Goal: Task Accomplishment & Management: Complete application form

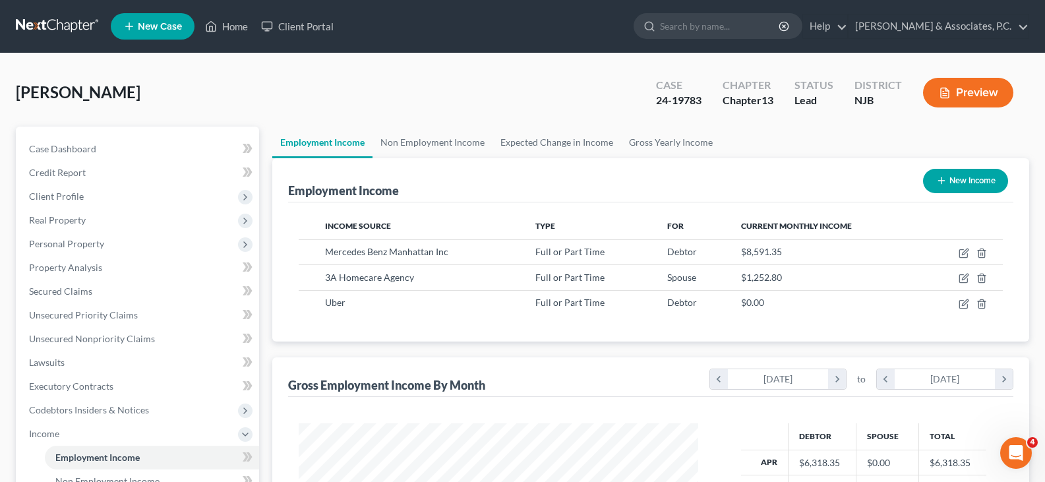
scroll to position [237, 426]
click at [233, 17] on link "Home" at bounding box center [226, 26] width 56 height 24
click at [233, 22] on link "Home" at bounding box center [226, 26] width 56 height 24
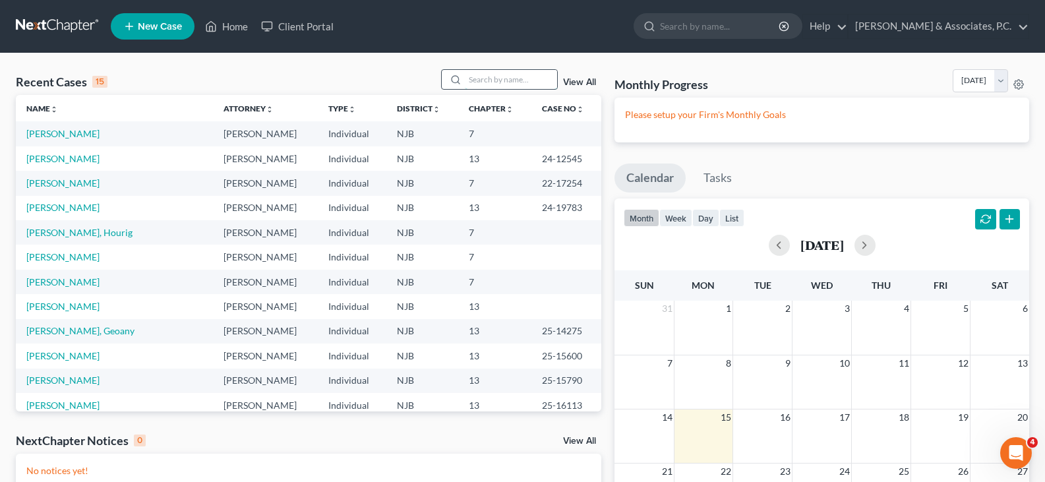
click at [497, 78] on input "search" at bounding box center [511, 79] width 92 height 19
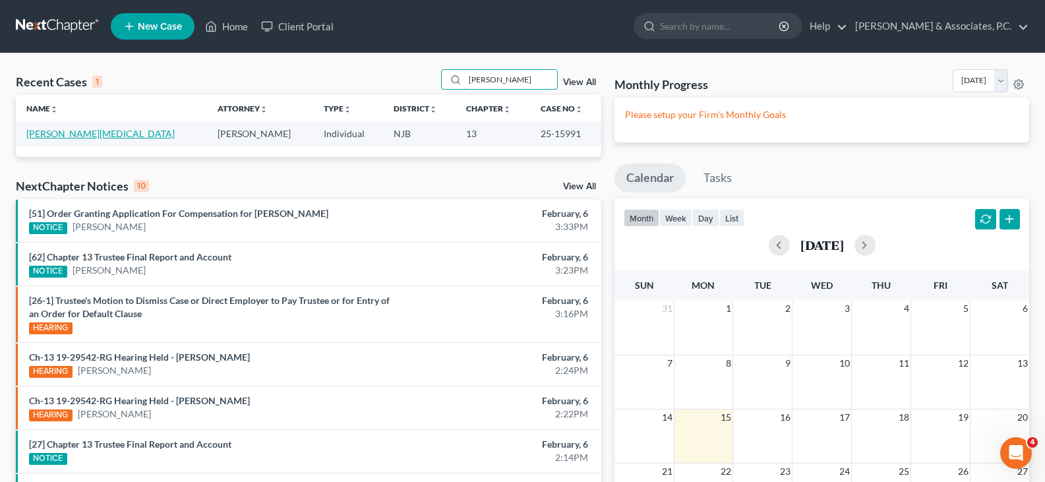
type input "[PERSON_NAME]"
click at [60, 133] on link "[PERSON_NAME][MEDICAL_DATA]" at bounding box center [100, 133] width 148 height 11
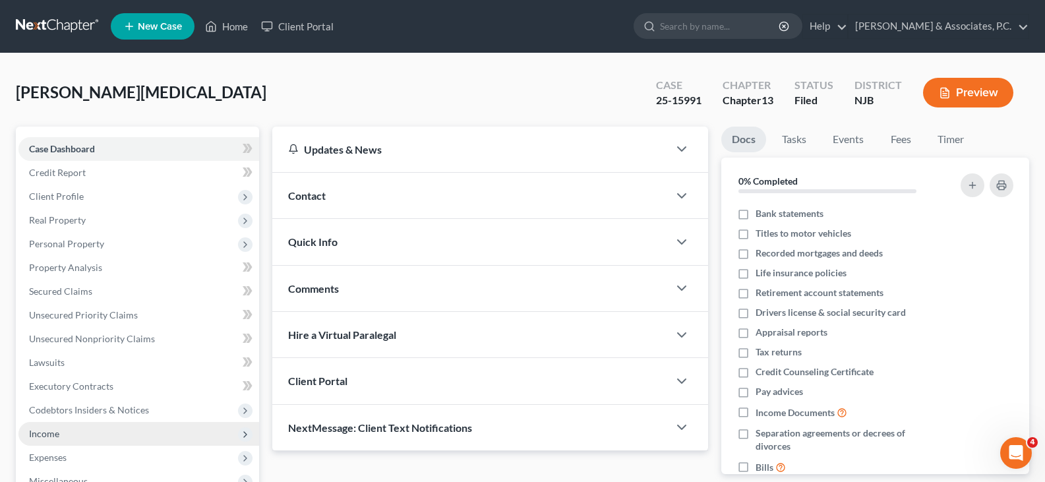
drag, startPoint x: 57, startPoint y: 438, endPoint x: 65, endPoint y: 442, distance: 8.6
click at [57, 438] on span "Income" at bounding box center [44, 433] width 30 height 11
drag, startPoint x: 80, startPoint y: 453, endPoint x: 107, endPoint y: 422, distance: 41.5
click at [79, 453] on span "Employment Income" at bounding box center [97, 456] width 84 height 11
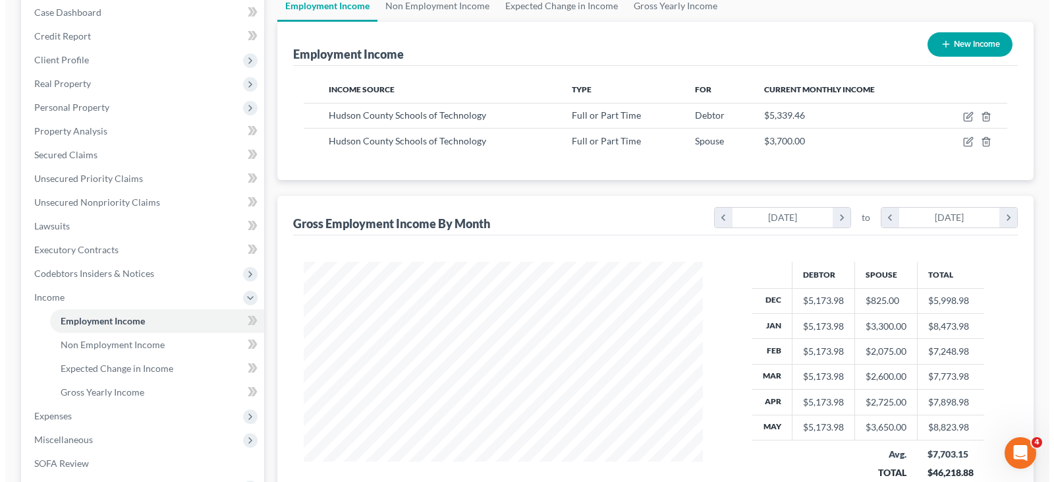
scroll to position [132, 0]
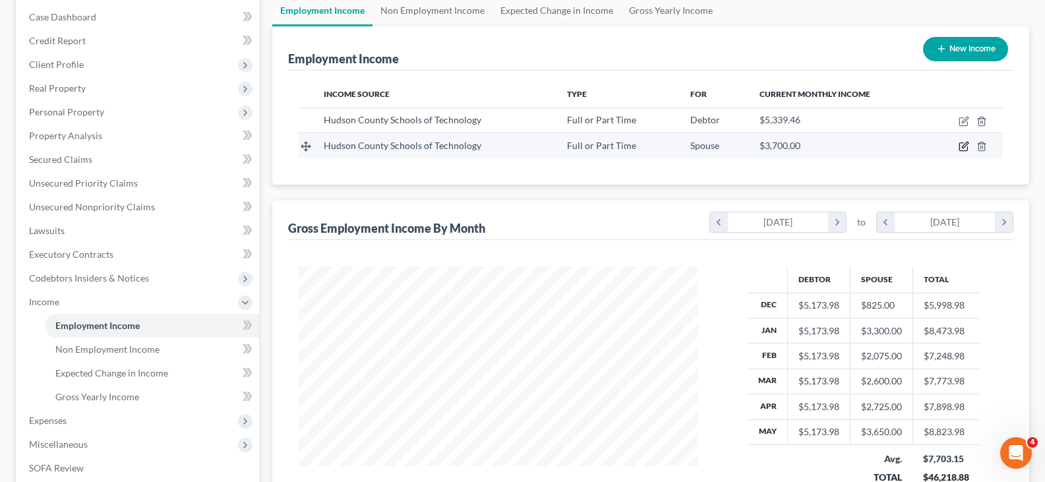
click at [959, 146] on icon "button" at bounding box center [963, 146] width 11 height 11
select select "0"
select select "33"
select select "1"
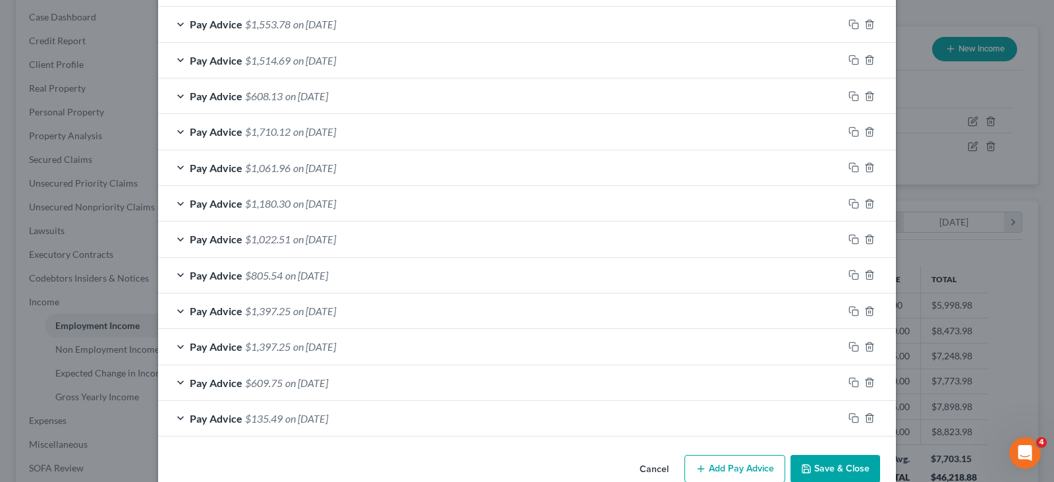
scroll to position [490, 0]
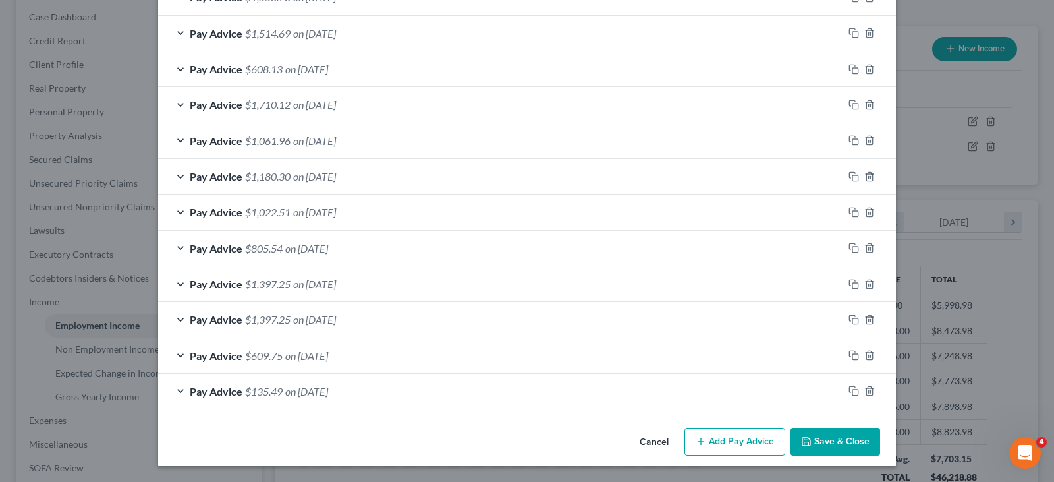
click at [711, 440] on button "Add Pay Advice" at bounding box center [735, 442] width 101 height 28
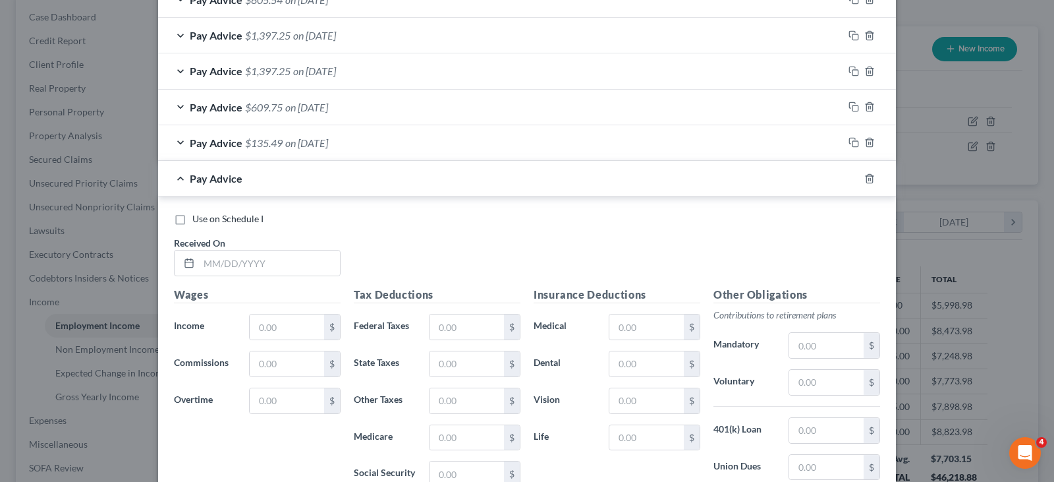
scroll to position [753, 0]
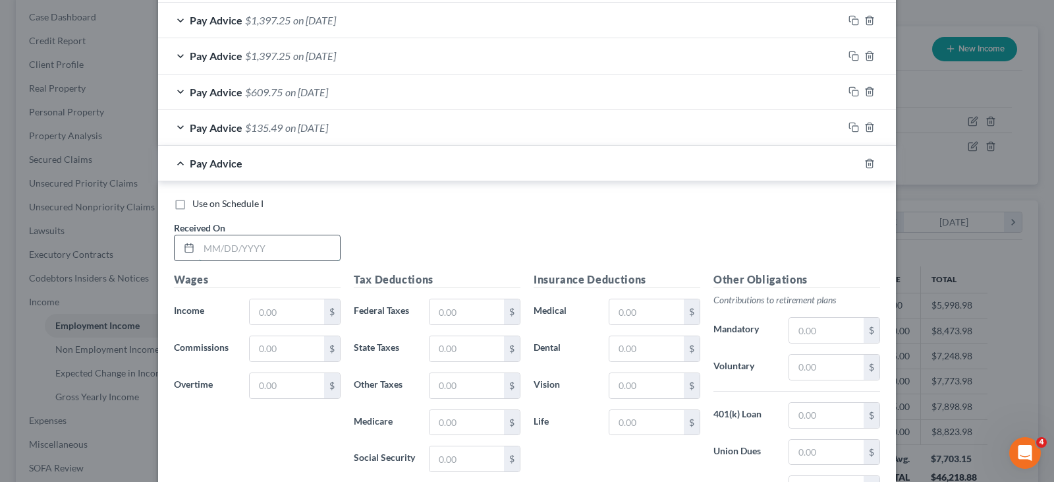
click at [276, 251] on input "text" at bounding box center [269, 247] width 141 height 25
type input "[DATE]"
click at [283, 311] on input "text" at bounding box center [287, 311] width 74 height 25
type input "750.00"
click at [444, 306] on input "text" at bounding box center [467, 311] width 74 height 25
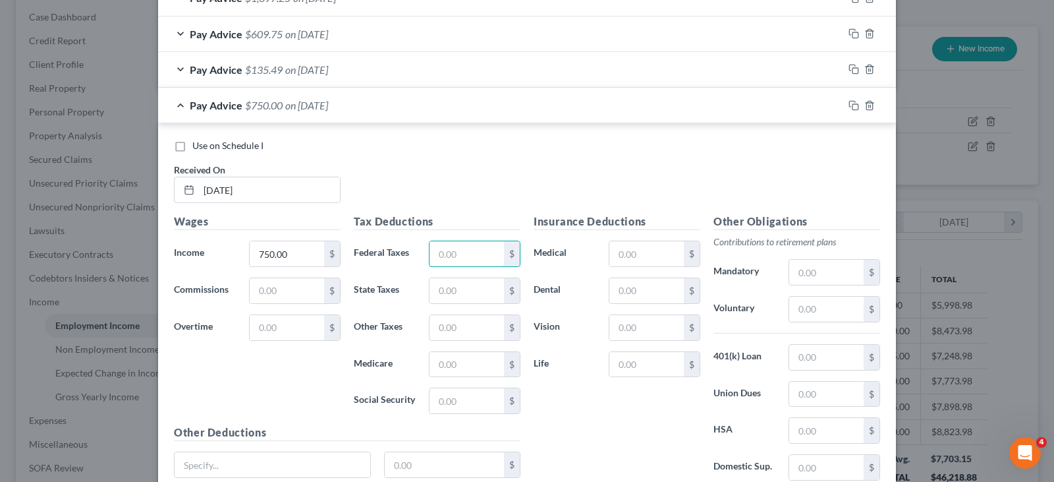
scroll to position [885, 0]
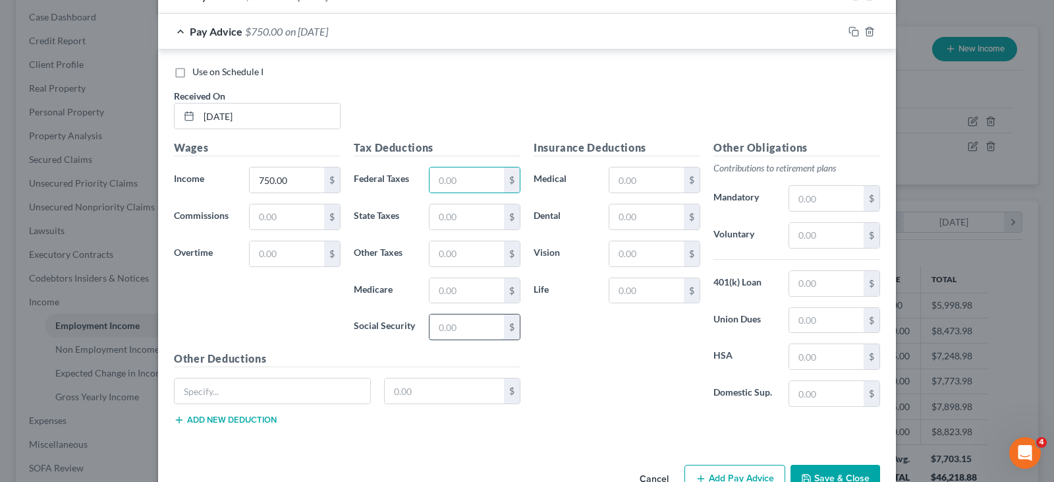
click at [440, 332] on input "text" at bounding box center [467, 326] width 74 height 25
type input "46.50"
click at [438, 285] on input "text" at bounding box center [467, 290] width 74 height 25
type input "10.88"
click at [446, 225] on input "text" at bounding box center [467, 216] width 74 height 25
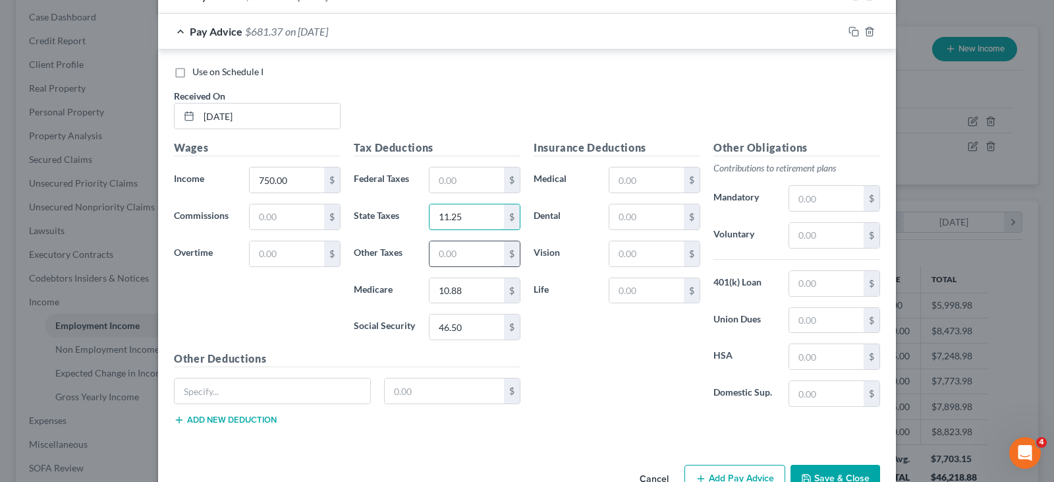
type input "11.25"
click at [438, 256] on input "text" at bounding box center [467, 253] width 74 height 25
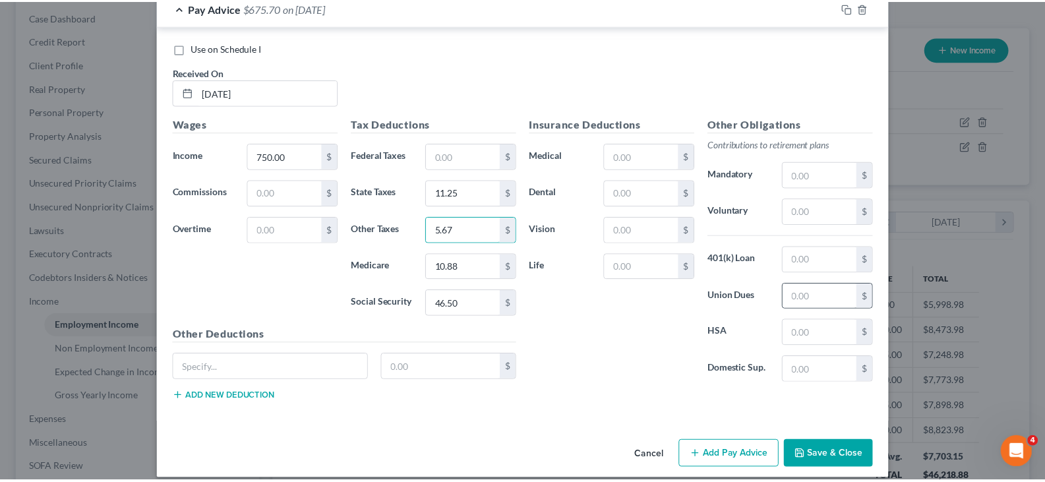
scroll to position [922, 0]
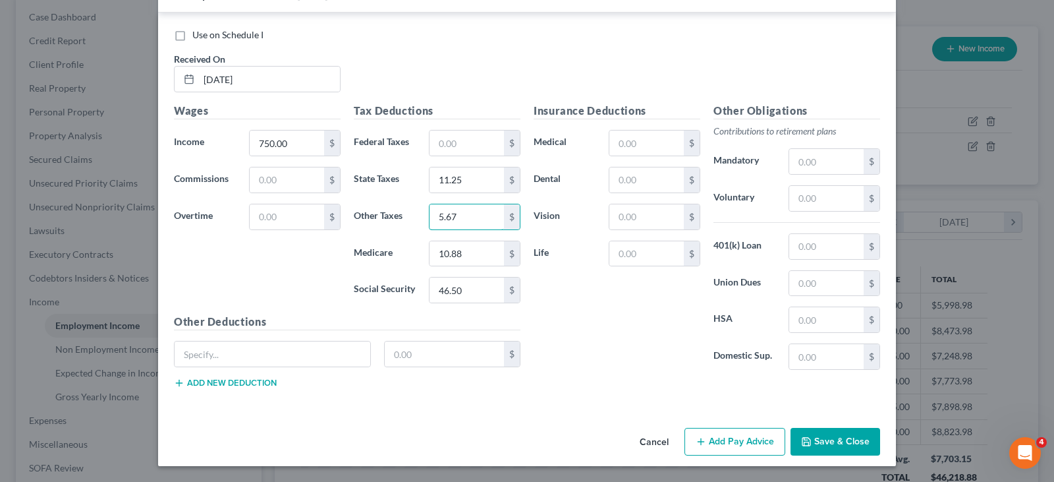
type input "5.67"
click at [192, 34] on label "Use on Schedule I" at bounding box center [227, 34] width 71 height 13
click at [198, 34] on input "Use on Schedule I" at bounding box center [202, 32] width 9 height 9
checkbox input "true"
click at [826, 437] on button "Save & Close" at bounding box center [836, 442] width 90 height 28
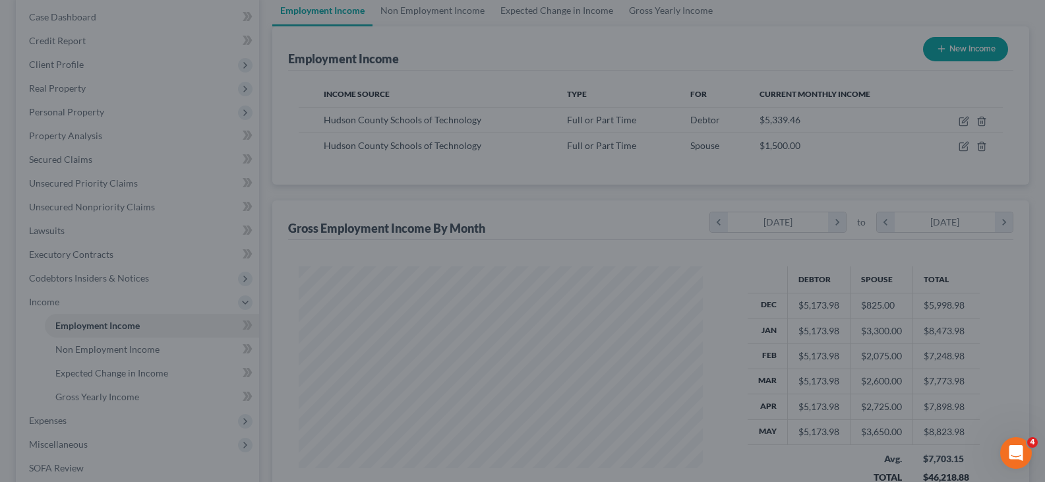
scroll to position [658818, 658628]
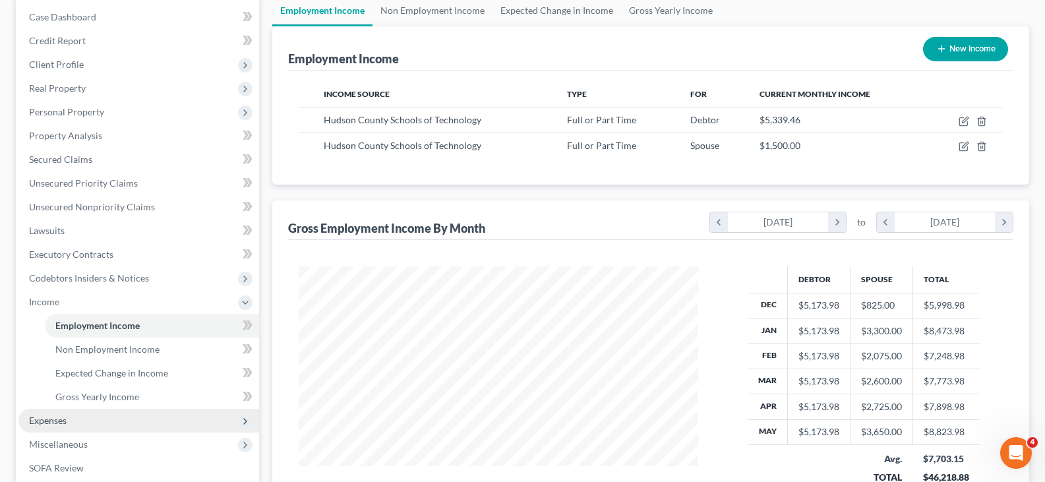
click at [43, 418] on span "Expenses" at bounding box center [48, 420] width 38 height 11
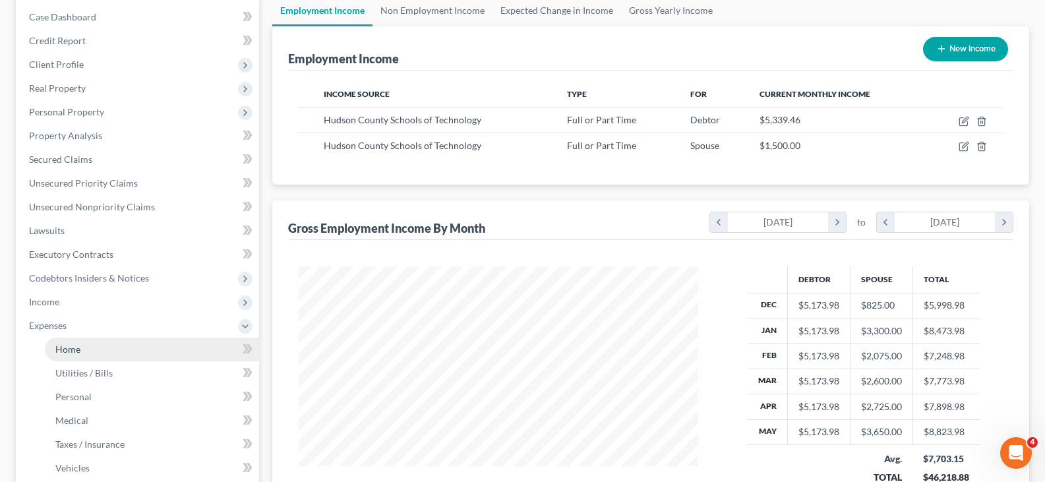
click at [65, 349] on span "Home" at bounding box center [67, 348] width 25 height 11
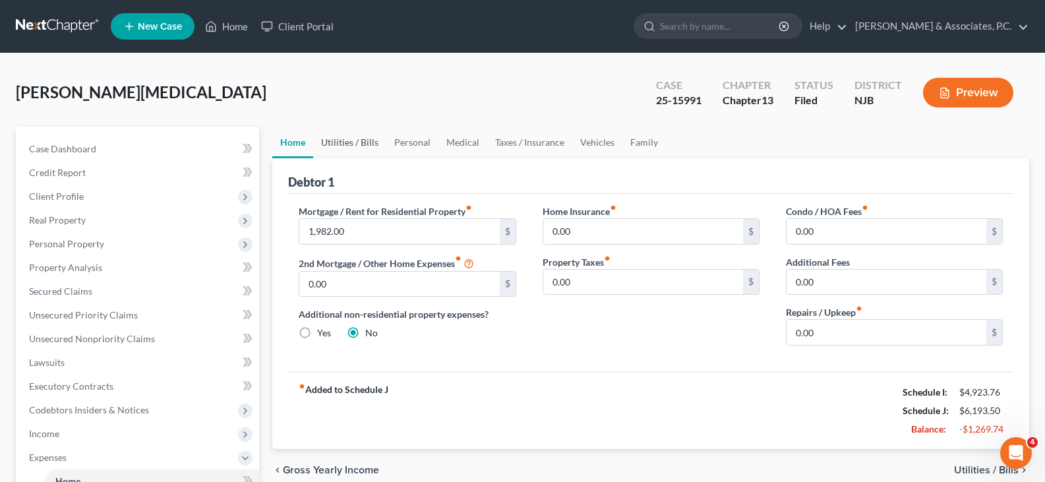
click at [332, 142] on link "Utilities / Bills" at bounding box center [349, 143] width 73 height 32
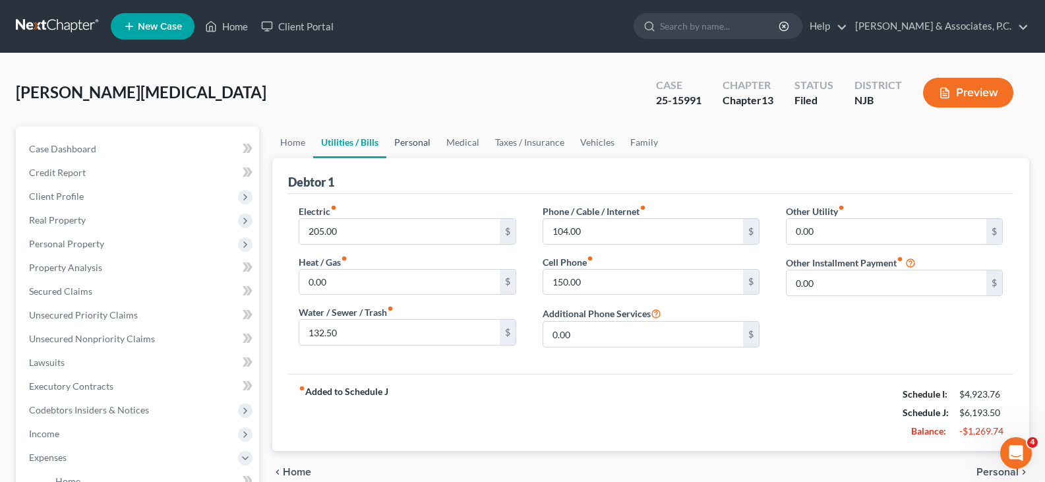
click at [400, 139] on link "Personal" at bounding box center [412, 143] width 52 height 32
